Goal: Check status: Check status

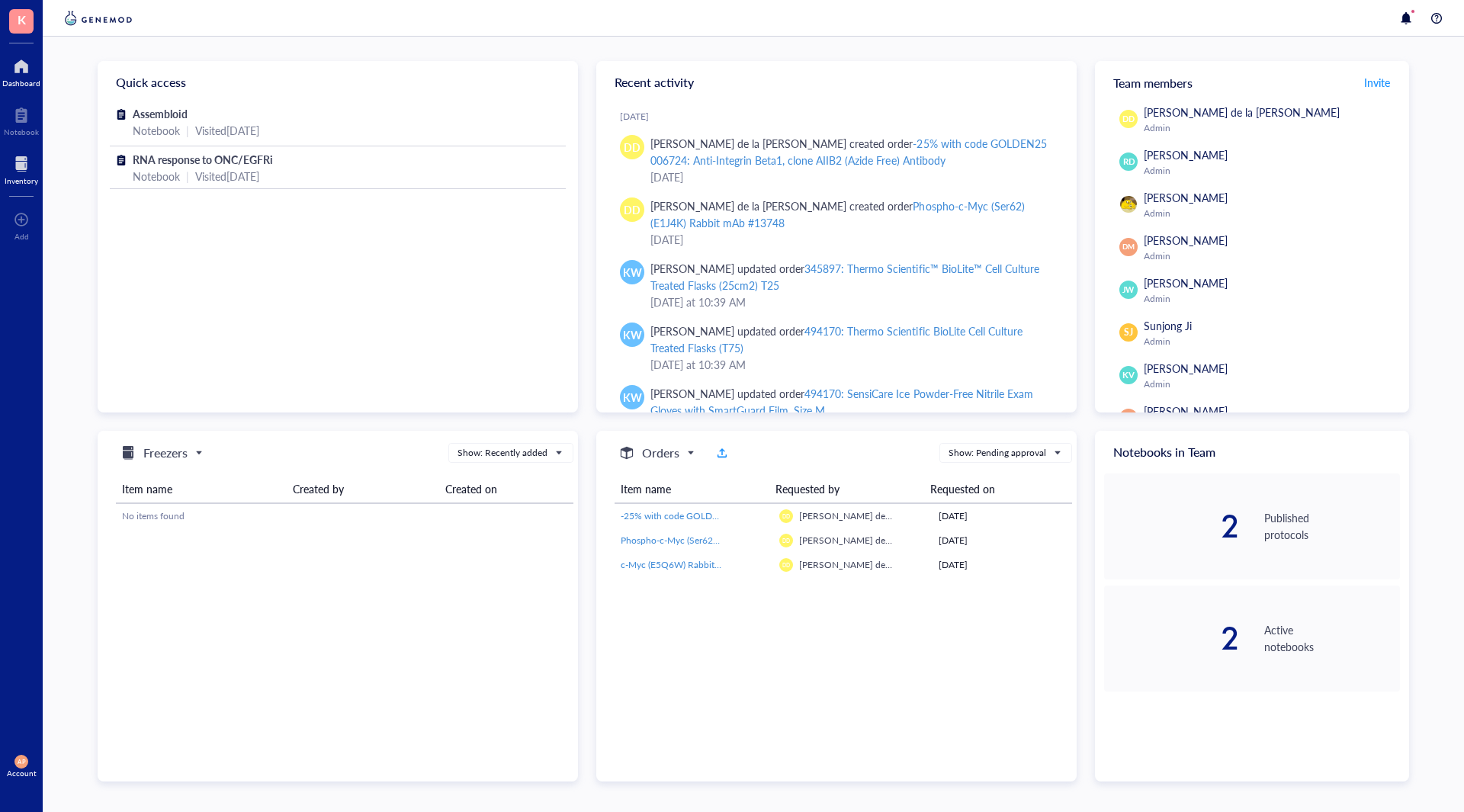
click at [15, 155] on div at bounding box center [21, 164] width 34 height 25
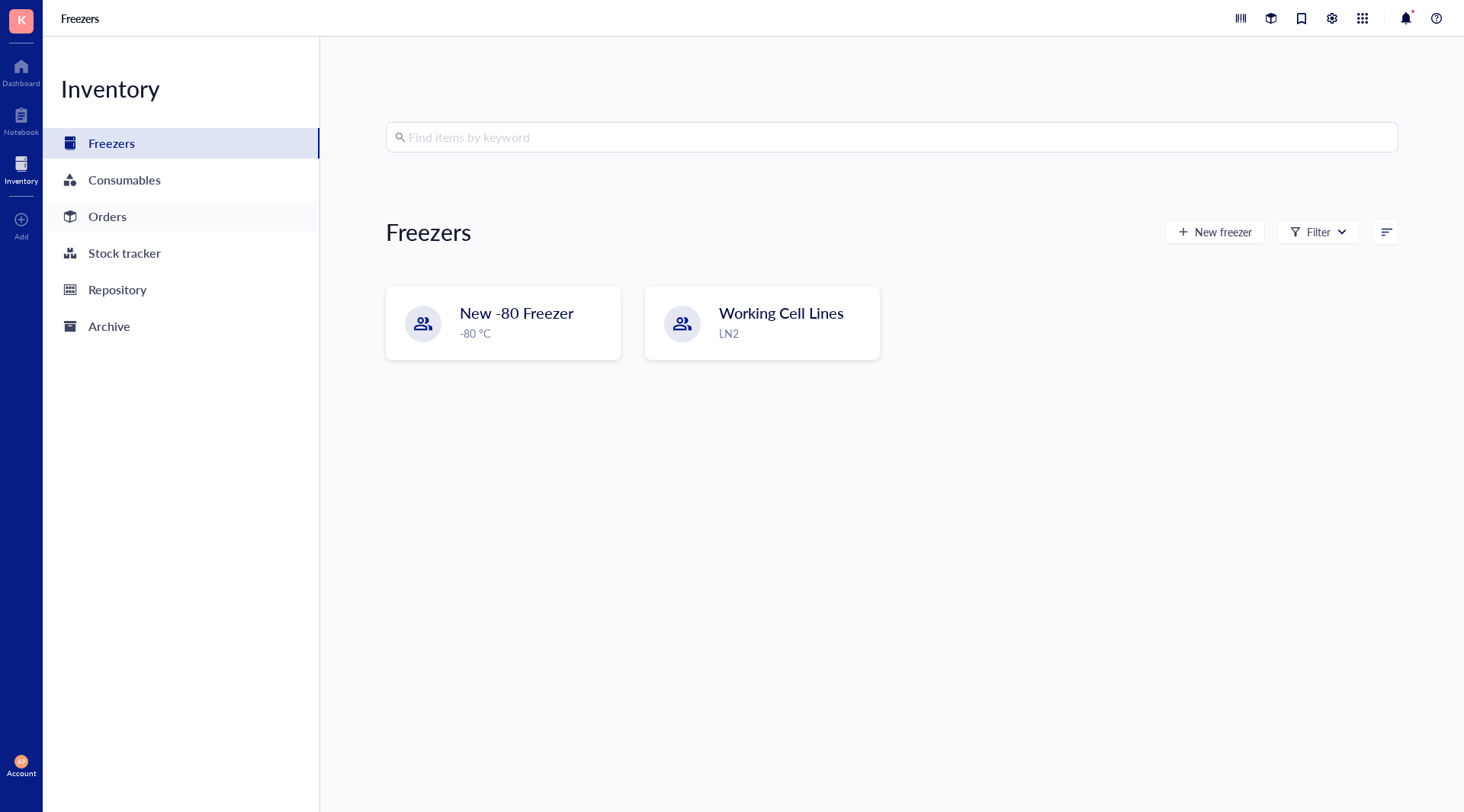
click at [155, 214] on div "Orders" at bounding box center [181, 216] width 277 height 31
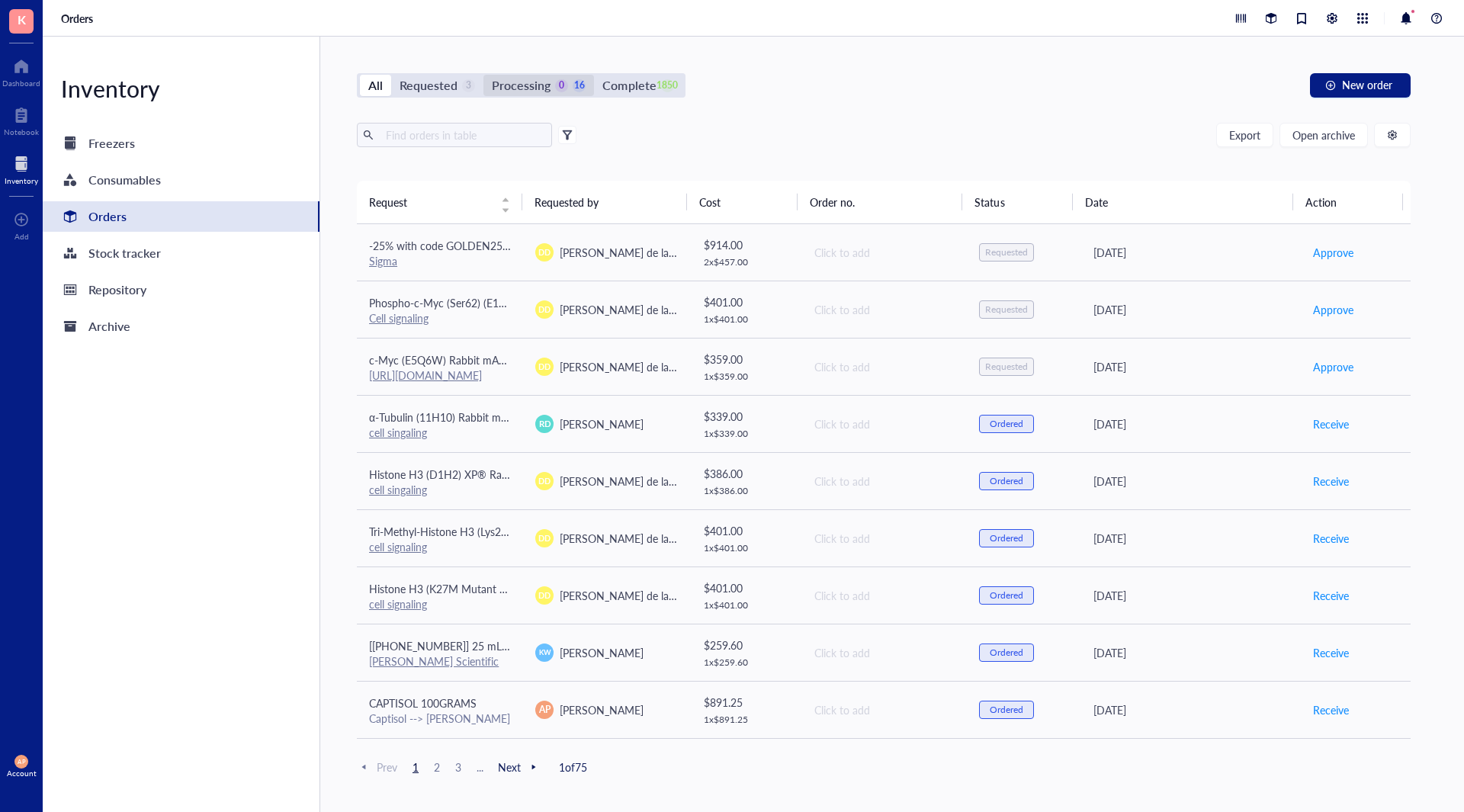
click at [541, 79] on div "Processing" at bounding box center [521, 85] width 59 height 21
click at [483, 74] on input "Processing 0 16" at bounding box center [483, 74] width 0 height 0
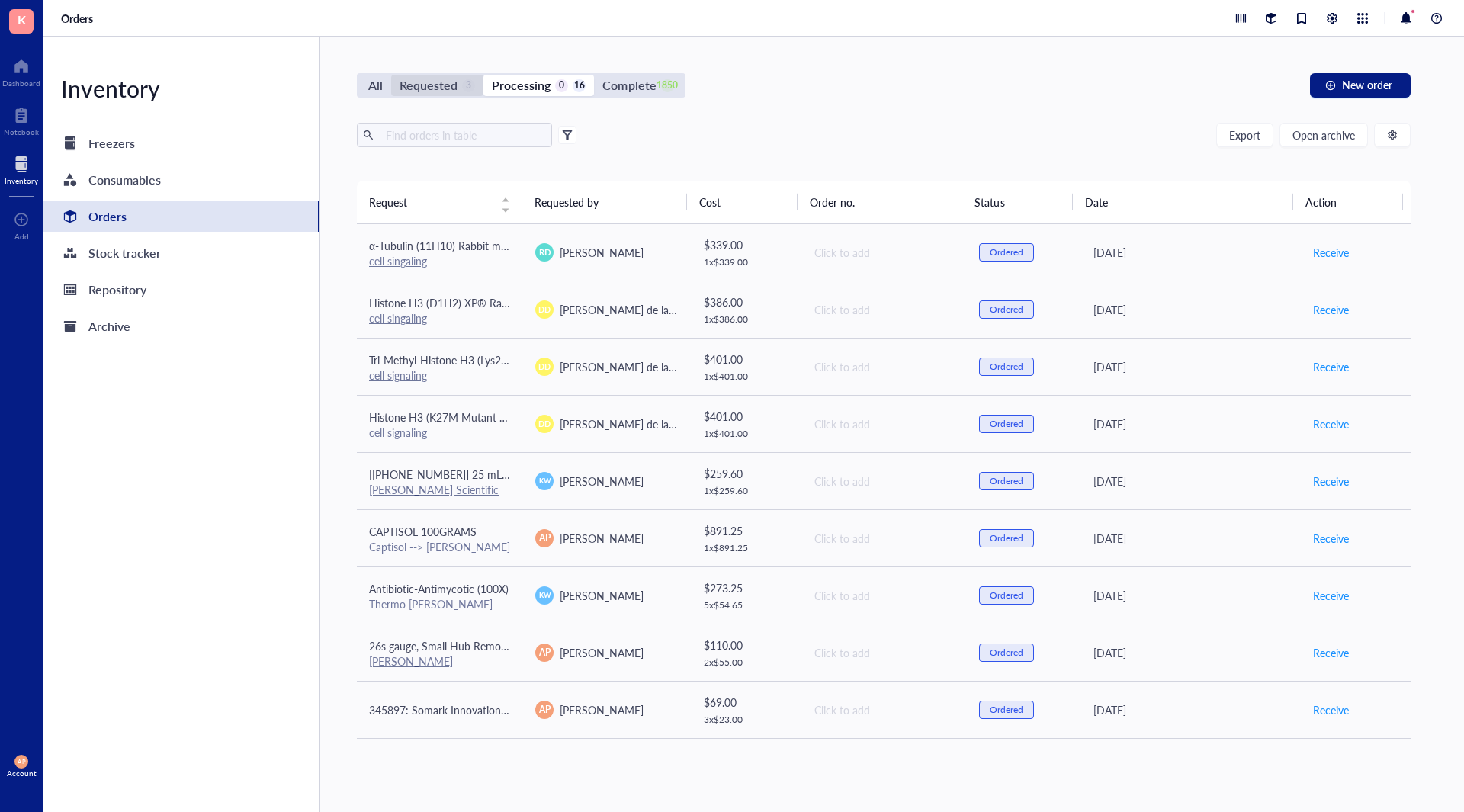
click at [444, 86] on div "Requested" at bounding box center [429, 85] width 58 height 21
click at [391, 74] on input "Requested 3" at bounding box center [391, 74] width 0 height 0
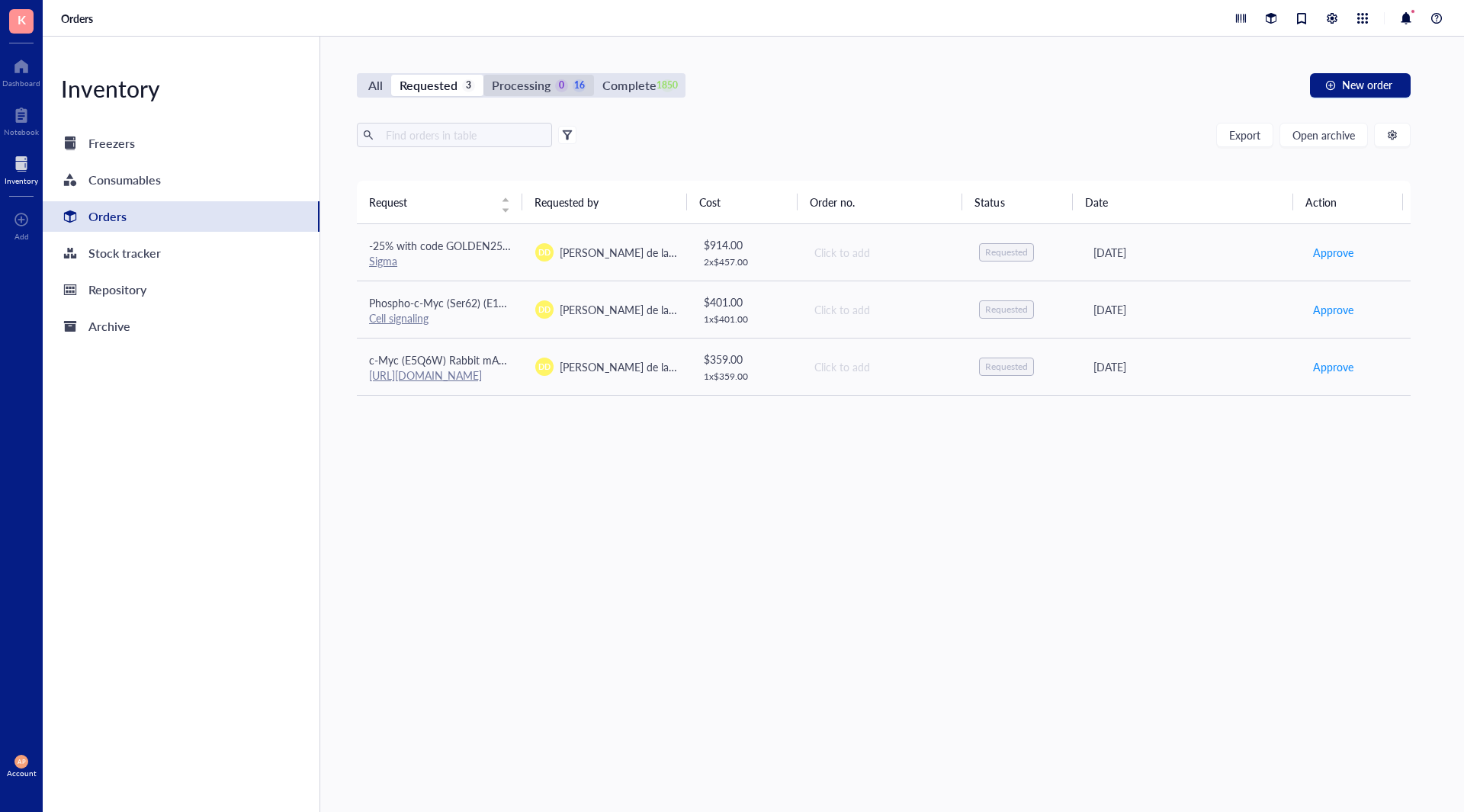
click at [557, 75] on div "Processing 0 16" at bounding box center [538, 85] width 94 height 21
click at [483, 74] on input "Processing 0 16" at bounding box center [483, 74] width 0 height 0
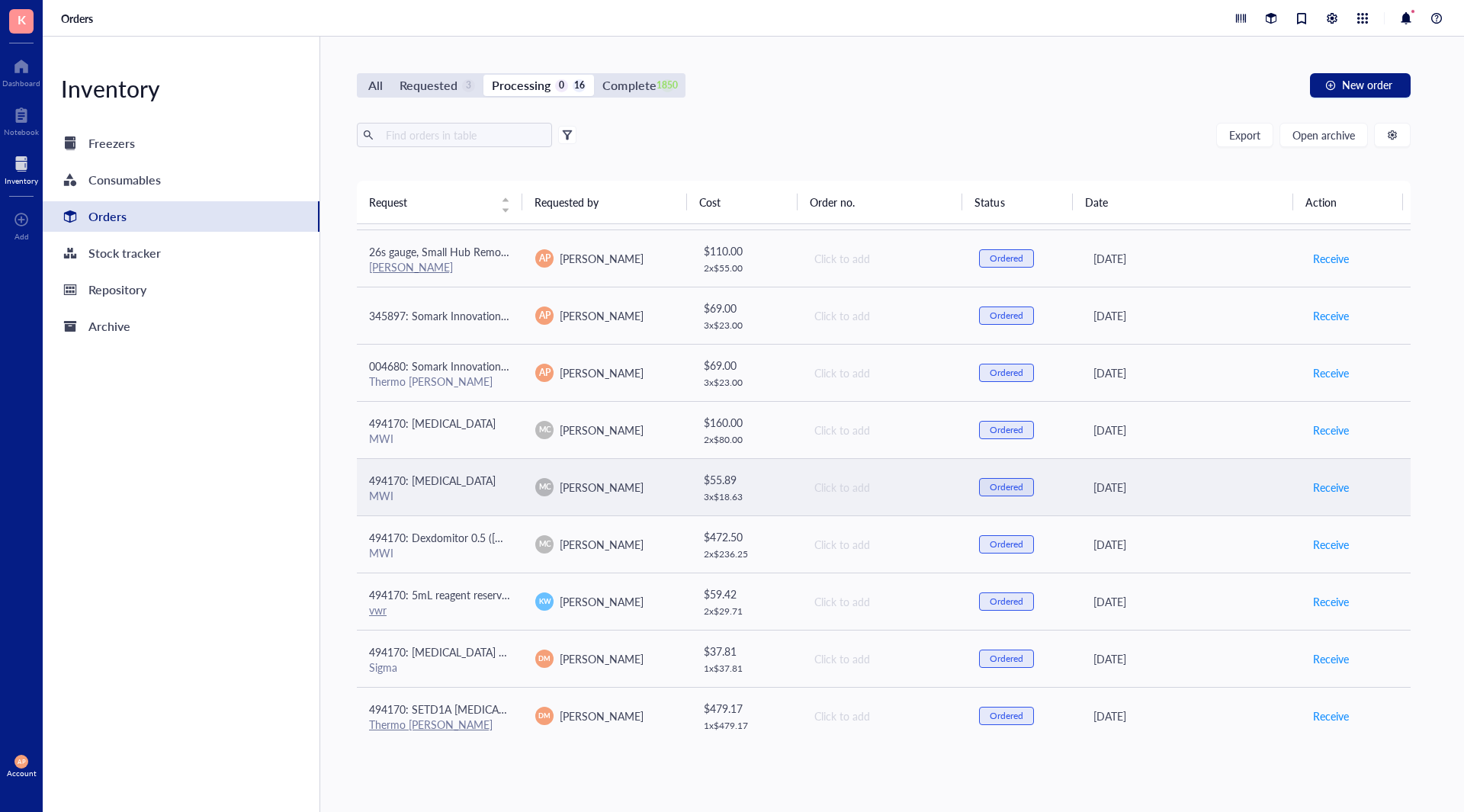
scroll to position [399, 0]
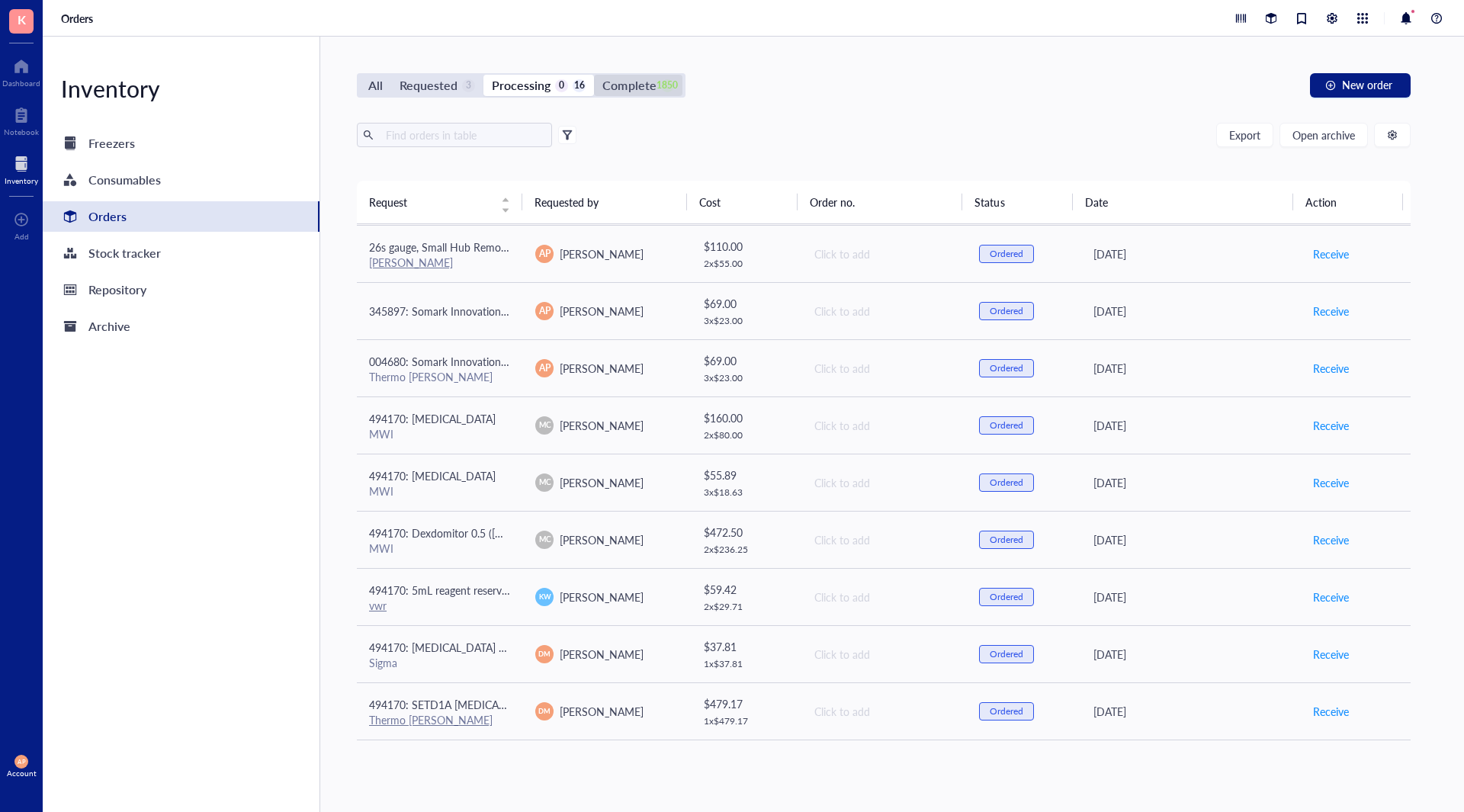
click at [645, 75] on div "Complete" at bounding box center [629, 85] width 54 height 21
click at [594, 74] on input "Complete 1850" at bounding box center [594, 74] width 0 height 0
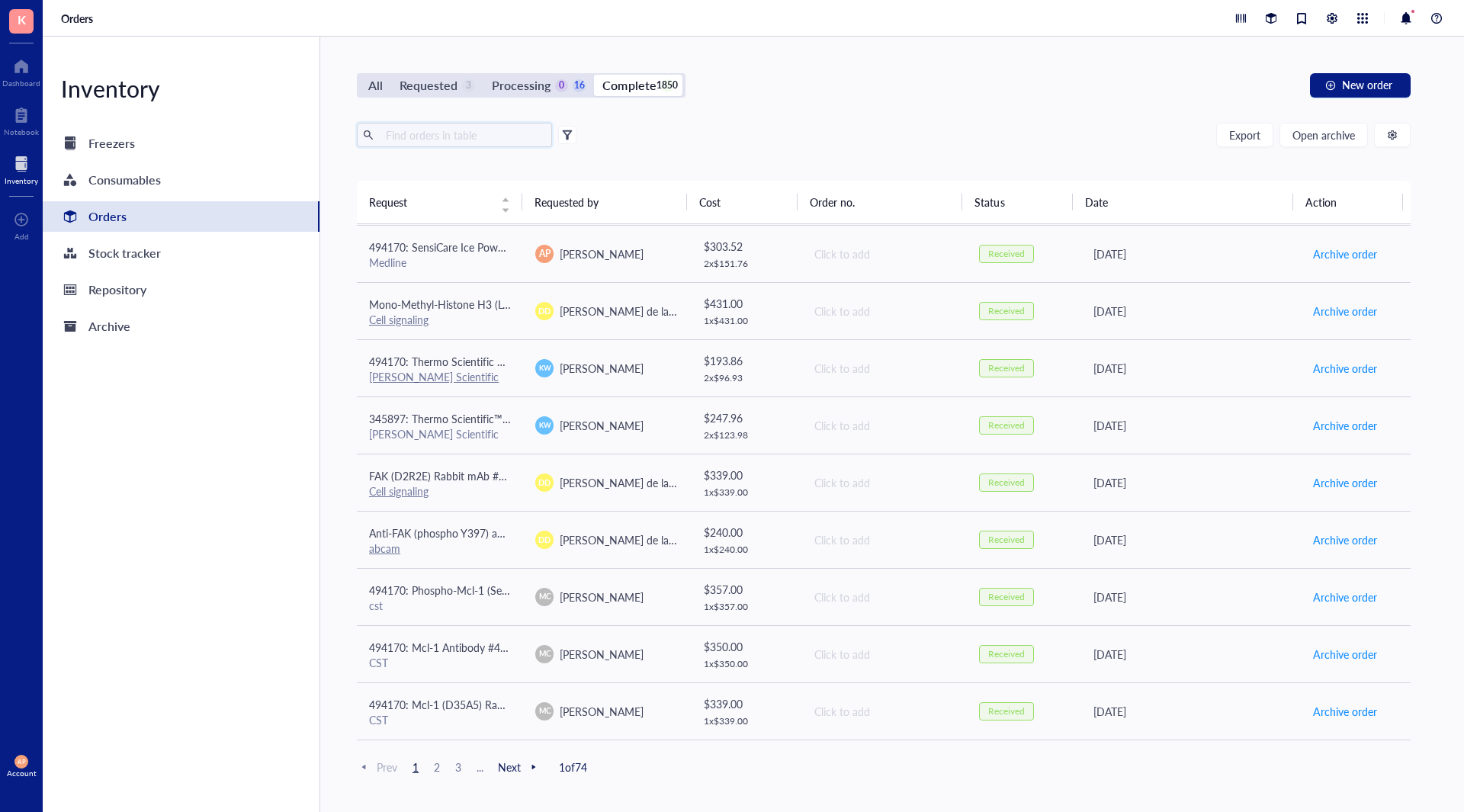
click at [444, 132] on input "text" at bounding box center [462, 135] width 166 height 23
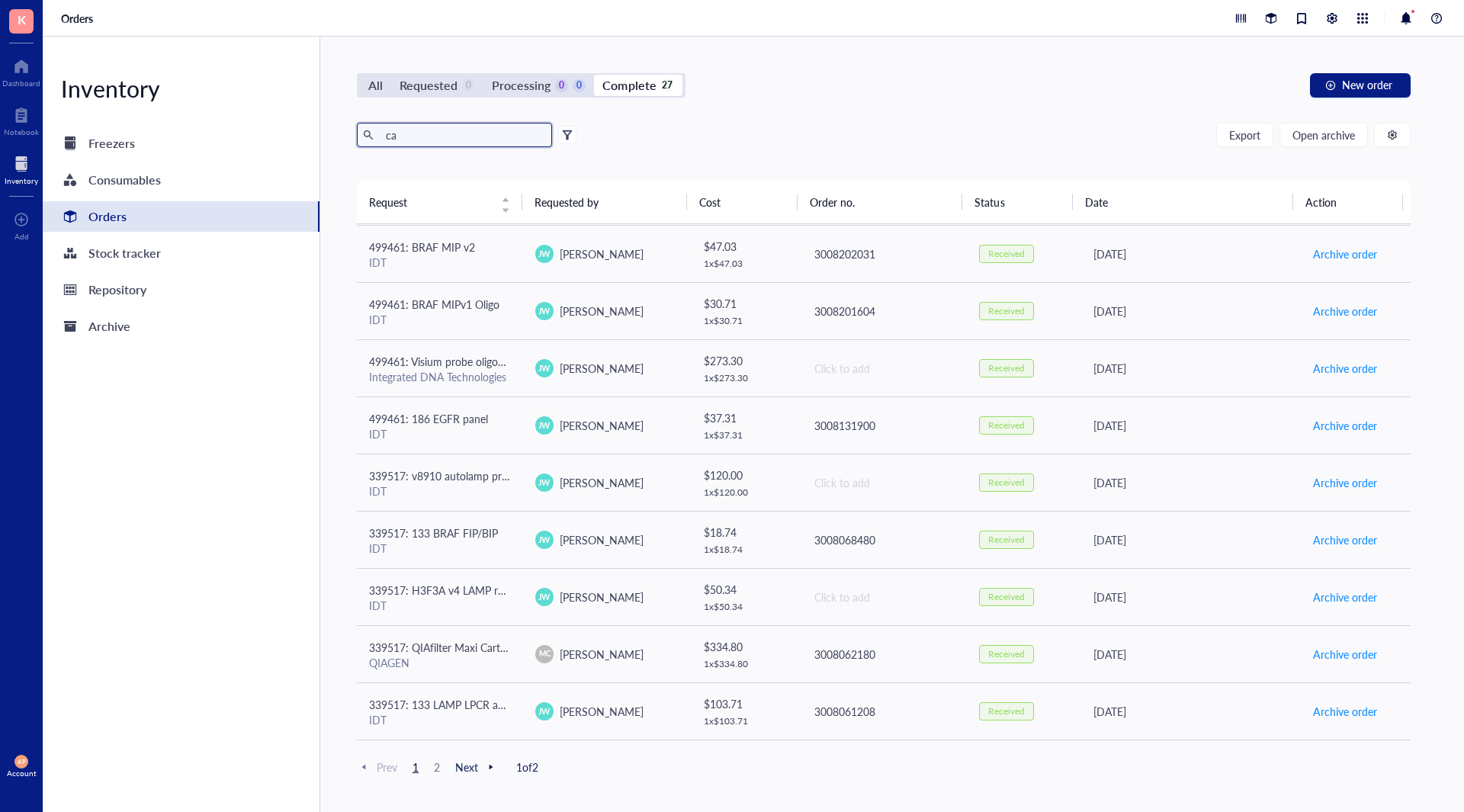
type input "c"
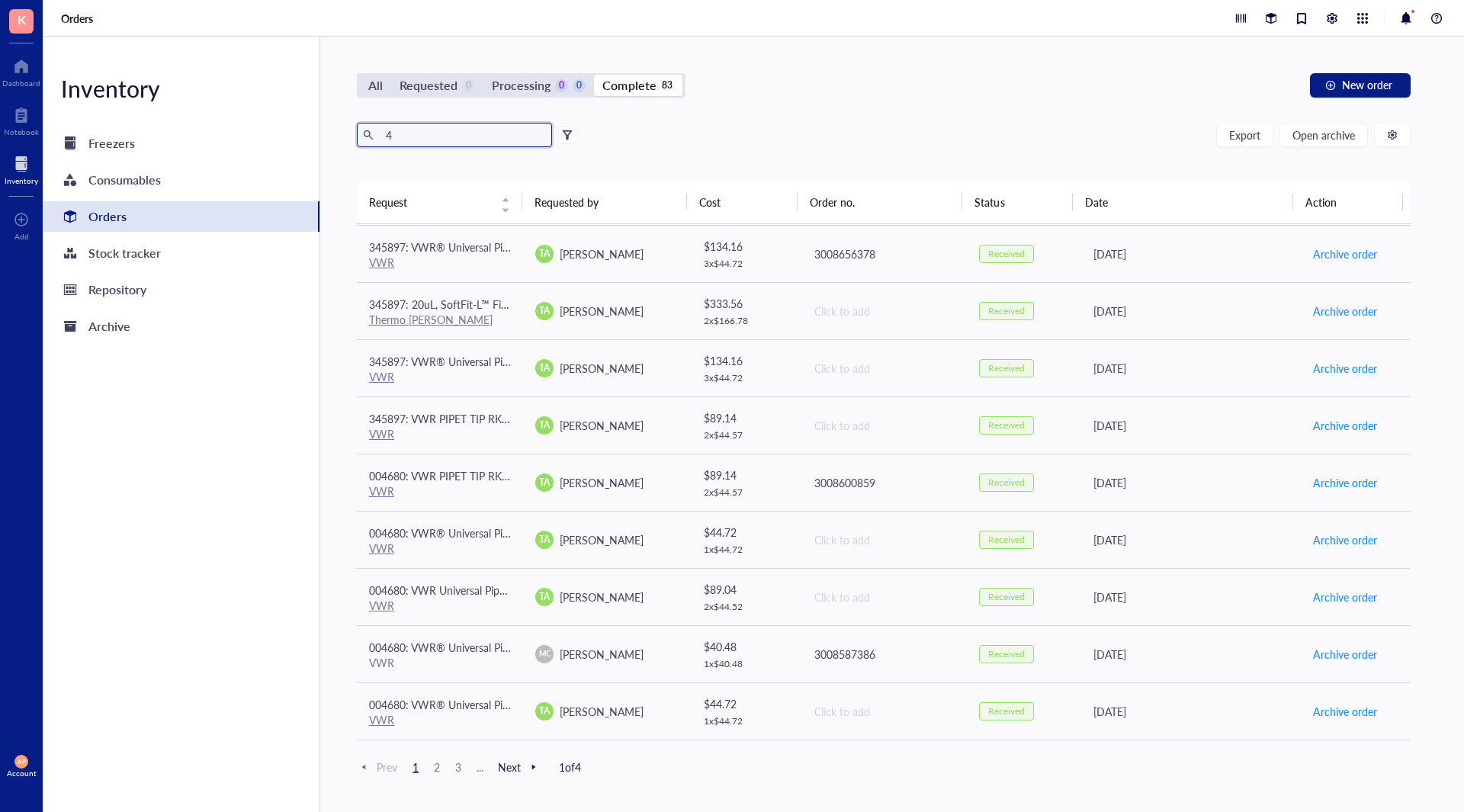
type input "4"
